Goal: Information Seeking & Learning: Learn about a topic

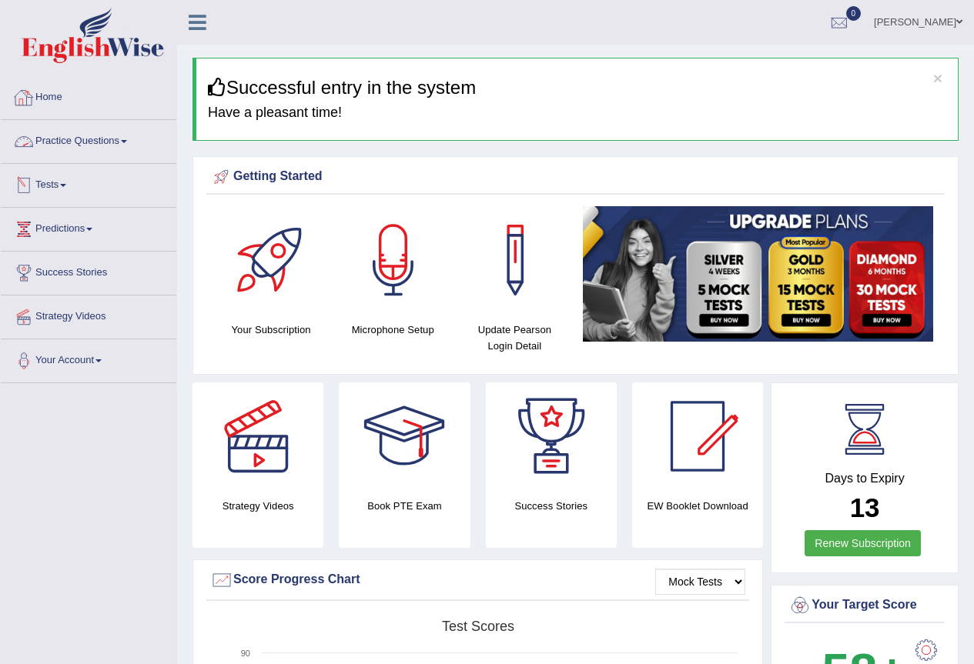
click at [129, 143] on link "Practice Questions" at bounding box center [88, 139] width 175 height 38
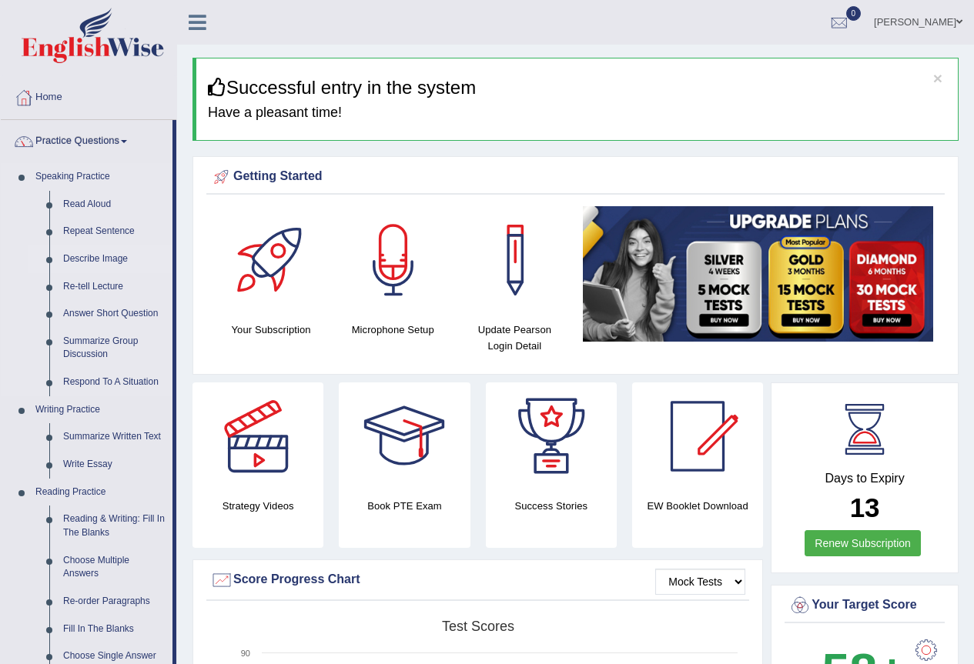
click at [122, 258] on link "Describe Image" at bounding box center [114, 260] width 116 height 28
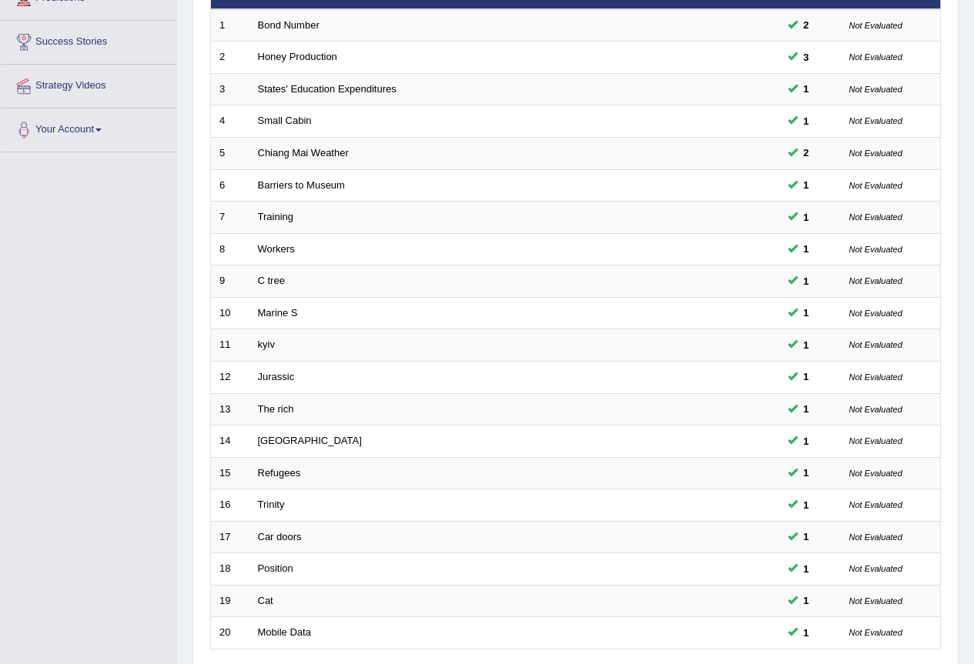
scroll to position [355, 0]
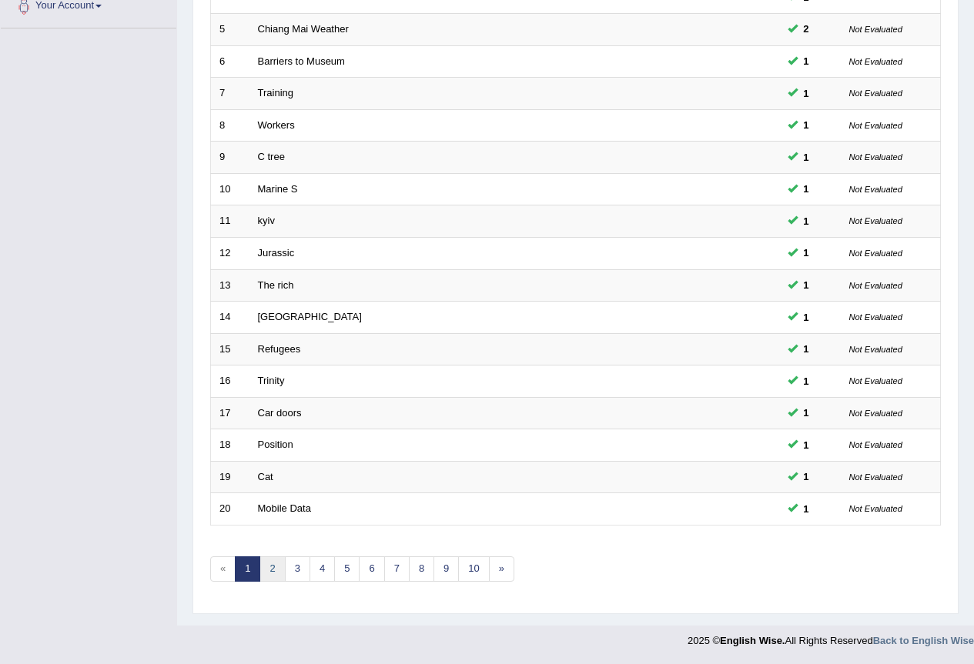
click at [281, 573] on link "2" at bounding box center [271, 568] width 25 height 25
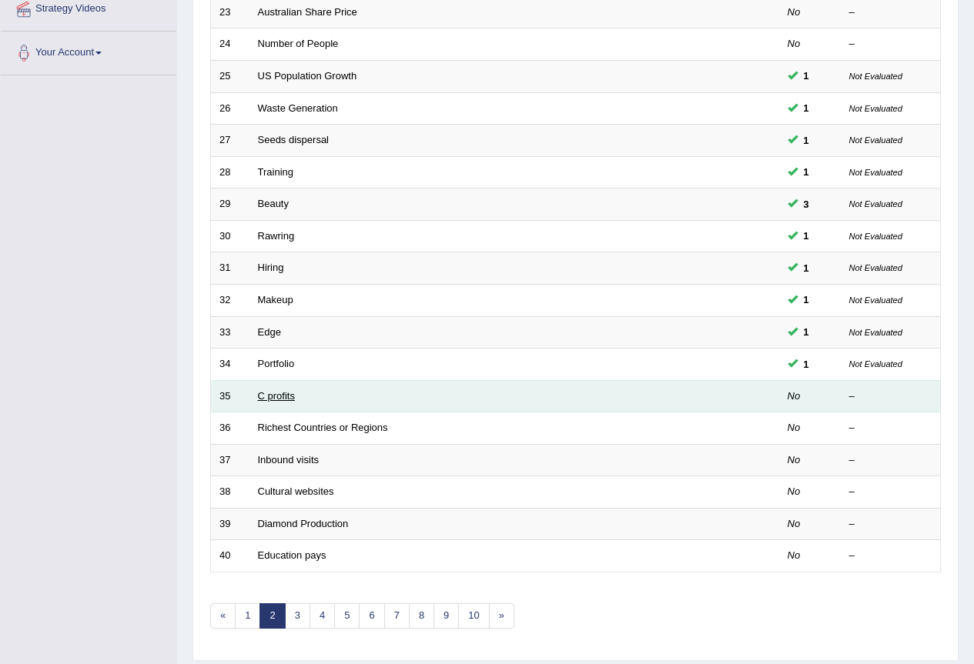
click at [282, 396] on link "C profits" at bounding box center [276, 396] width 37 height 12
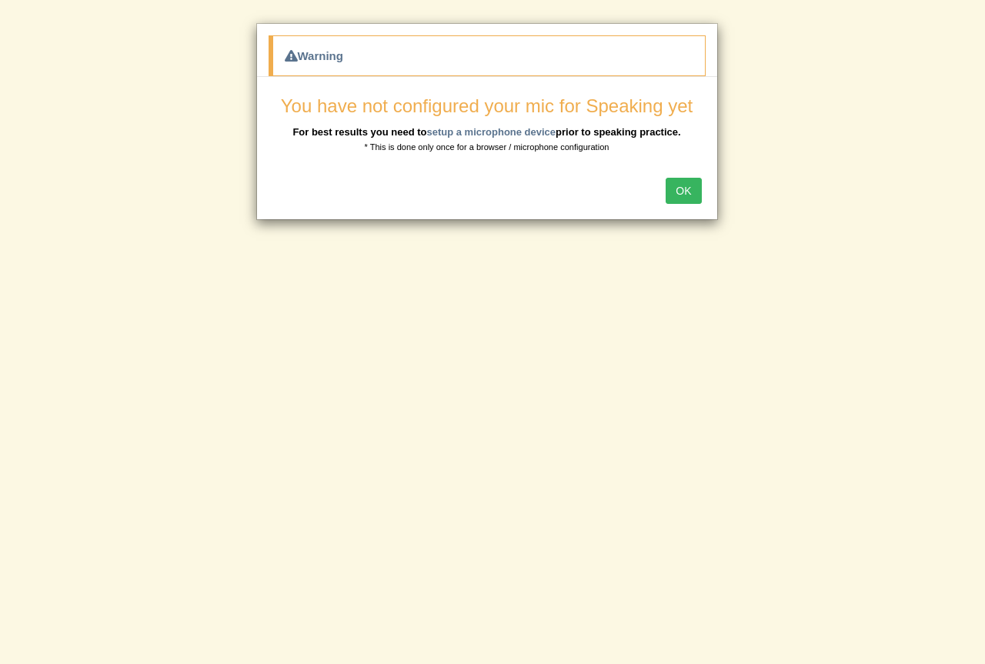
click at [688, 196] on button "OK" at bounding box center [683, 191] width 35 height 26
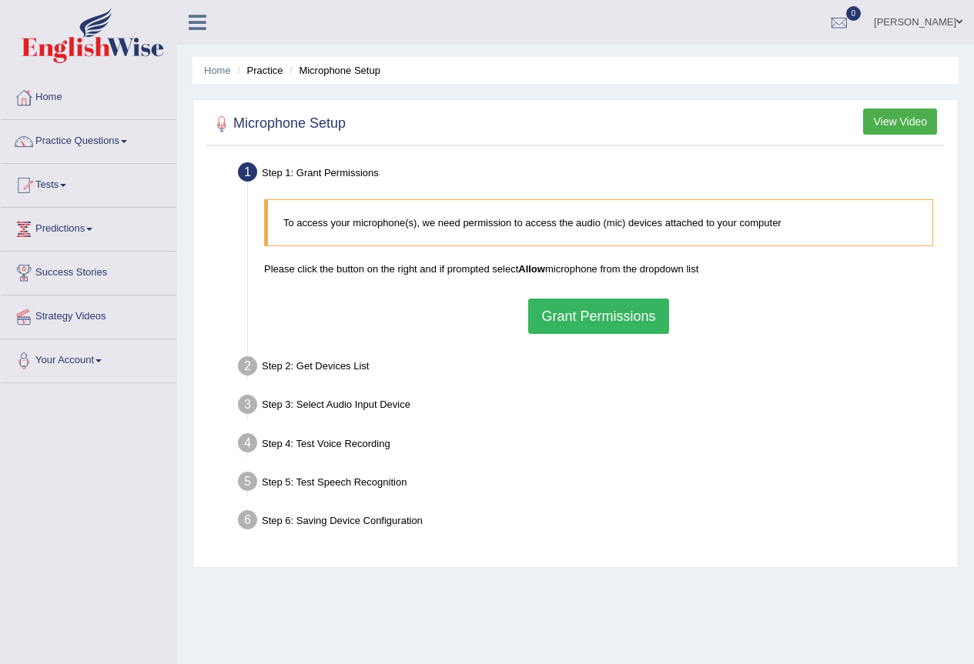
click at [613, 510] on div "Step 6: Saving Device Configuration" at bounding box center [591, 523] width 720 height 34
click at [625, 319] on button "Grant Permissions" at bounding box center [598, 316] width 140 height 35
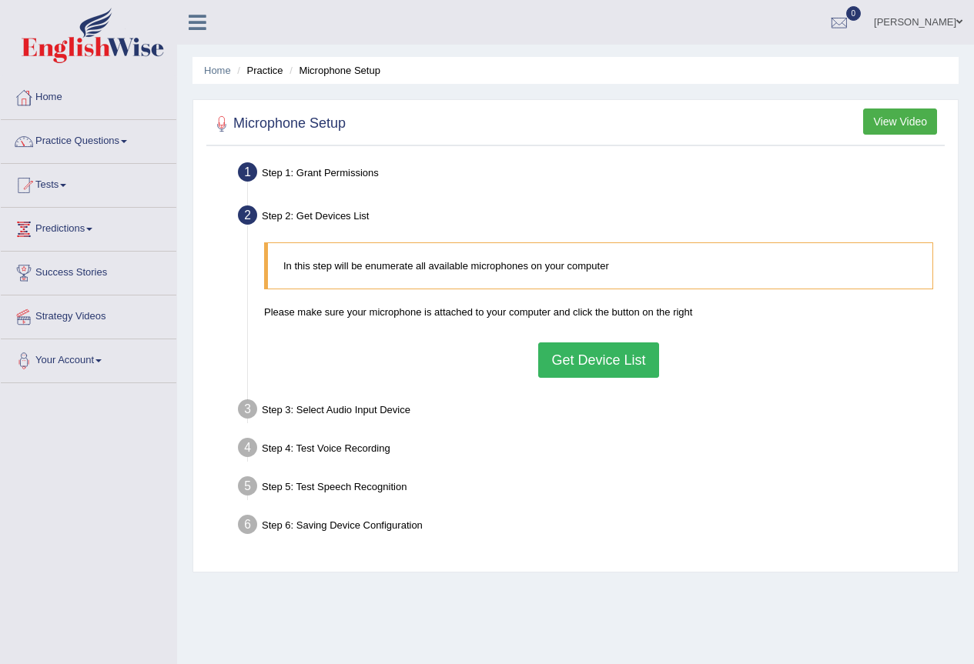
click at [544, 49] on div "Home Practice Microphone Setup You have already completed the setup earlier wit…" at bounding box center [575, 385] width 797 height 770
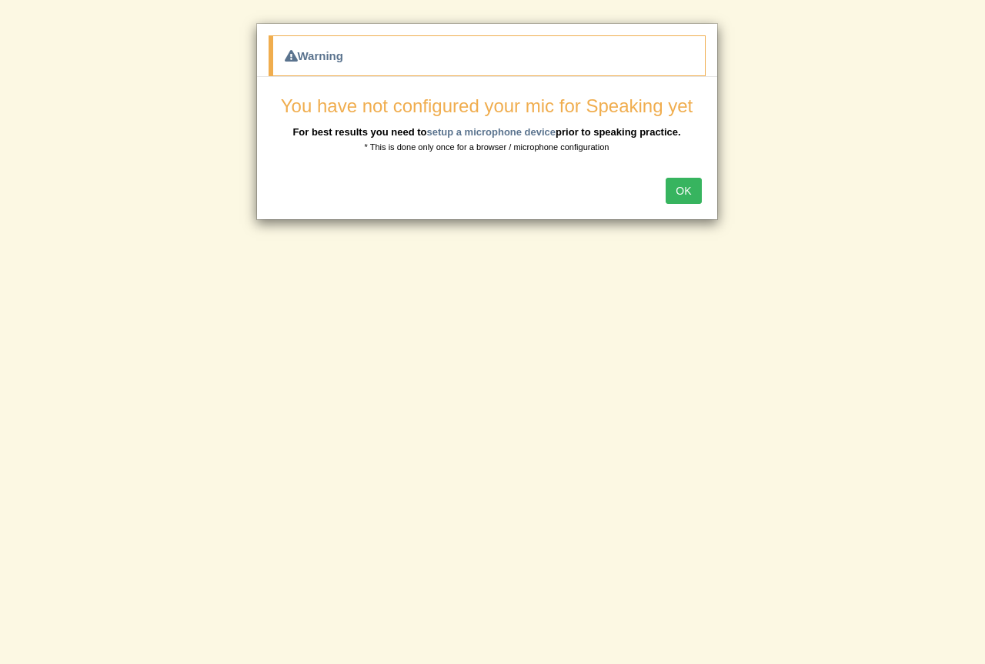
click at [683, 190] on button "OK" at bounding box center [683, 191] width 35 height 26
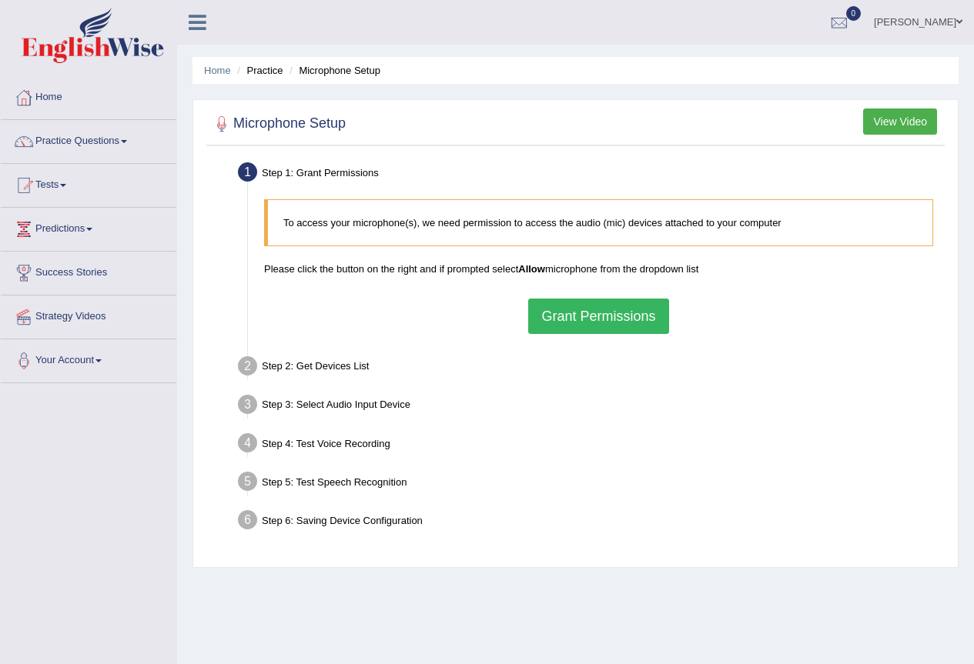
click at [576, 319] on button "Grant Permissions" at bounding box center [598, 316] width 140 height 35
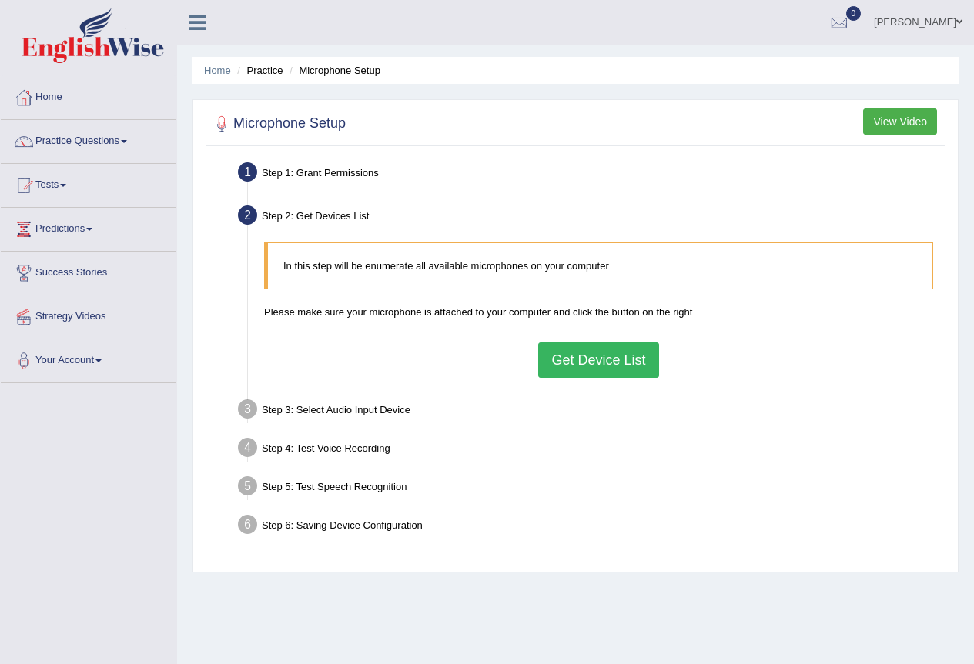
click at [351, 409] on div "Step 3: Select Audio Input Device –" at bounding box center [591, 412] width 720 height 34
click at [669, 359] on div "In this step will be enumerate all available microphones on your computer Pleas…" at bounding box center [598, 310] width 684 height 150
